Goal: Task Accomplishment & Management: Manage account settings

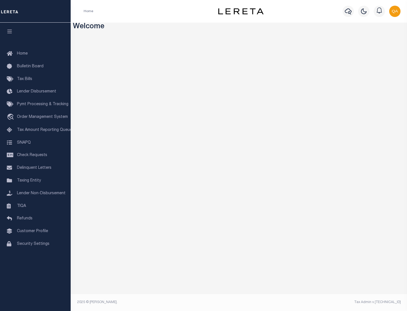
click at [35, 155] on span "Check Requests" at bounding box center [32, 155] width 30 height 4
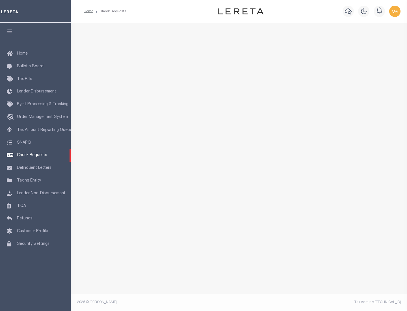
select select "50"
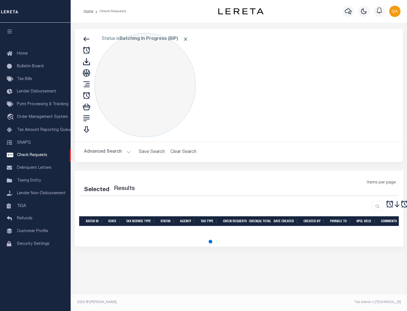
select select "50"
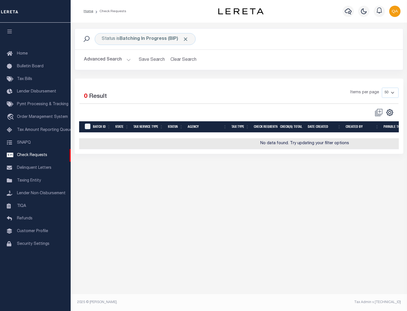
click at [186, 39] on span "Click to Remove" at bounding box center [185, 39] width 6 height 6
